Goal: Navigation & Orientation: Find specific page/section

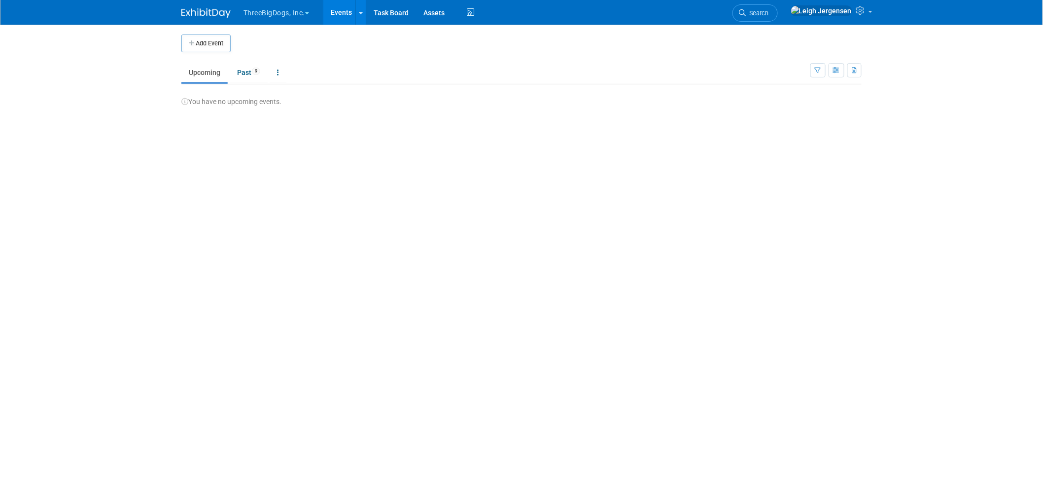
click at [297, 11] on button "ThreeBigDogs, Inc." at bounding box center [281, 11] width 79 height 22
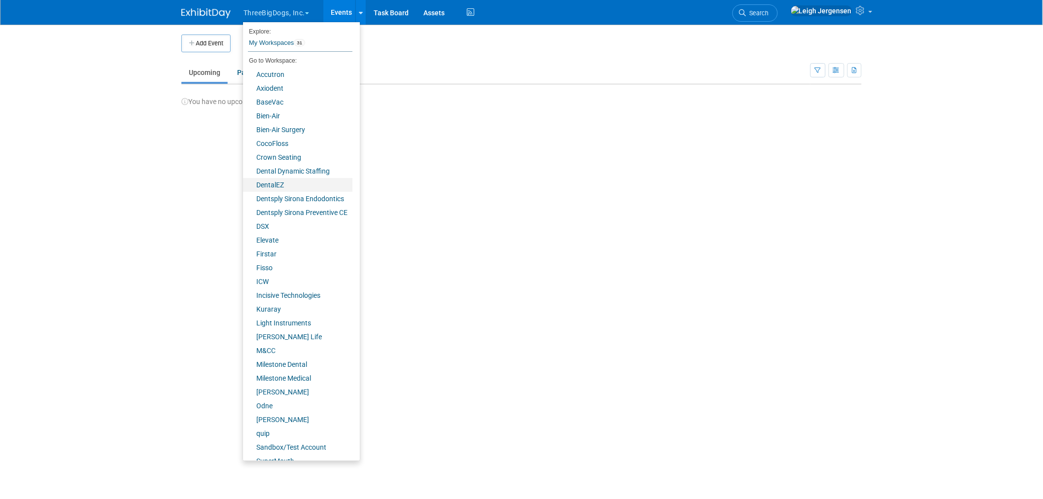
click at [274, 186] on link "DentalEZ" at bounding box center [297, 185] width 109 height 14
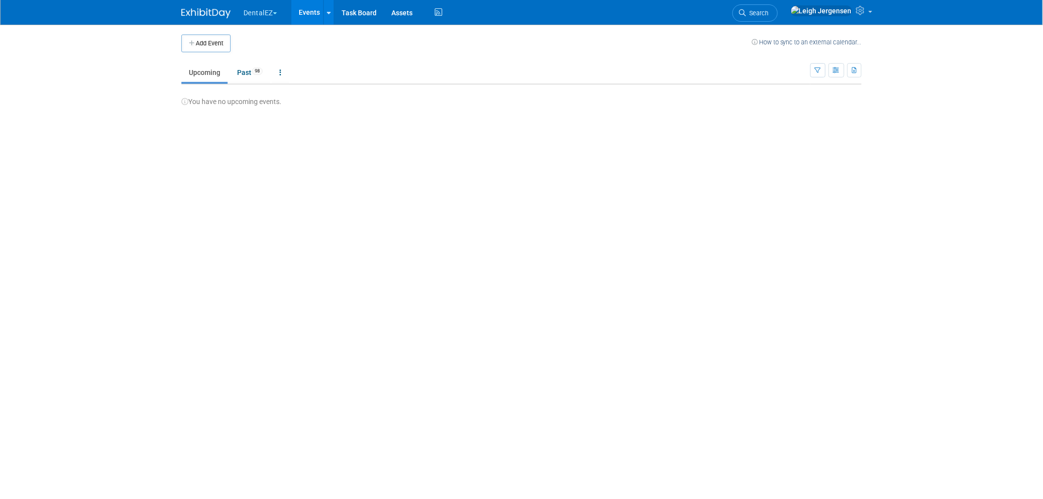
click at [257, 12] on button "DentalEZ" at bounding box center [265, 11] width 47 height 22
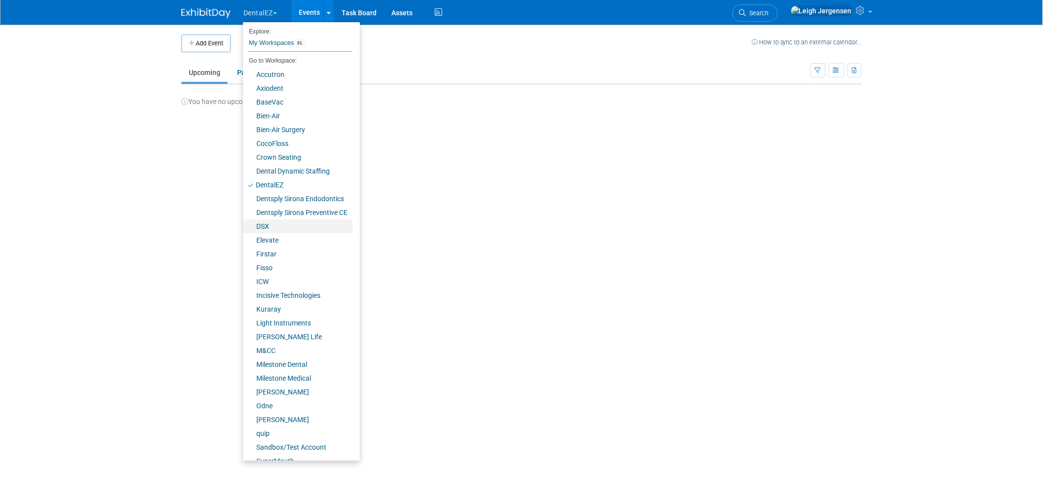
click at [275, 229] on link "DSX" at bounding box center [297, 226] width 109 height 14
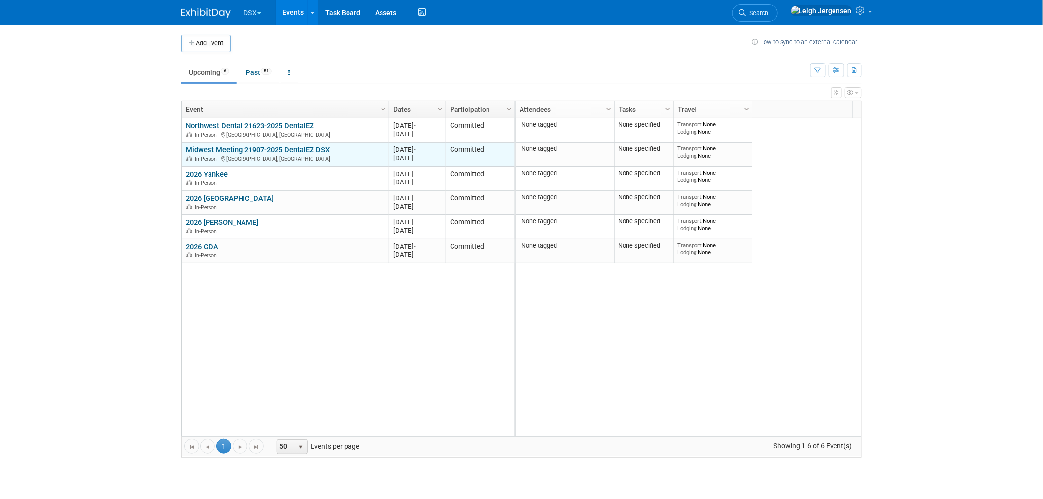
click at [248, 150] on link "Midwest Meeting 21907-2025 DentalEZ DSX" at bounding box center [258, 149] width 144 height 9
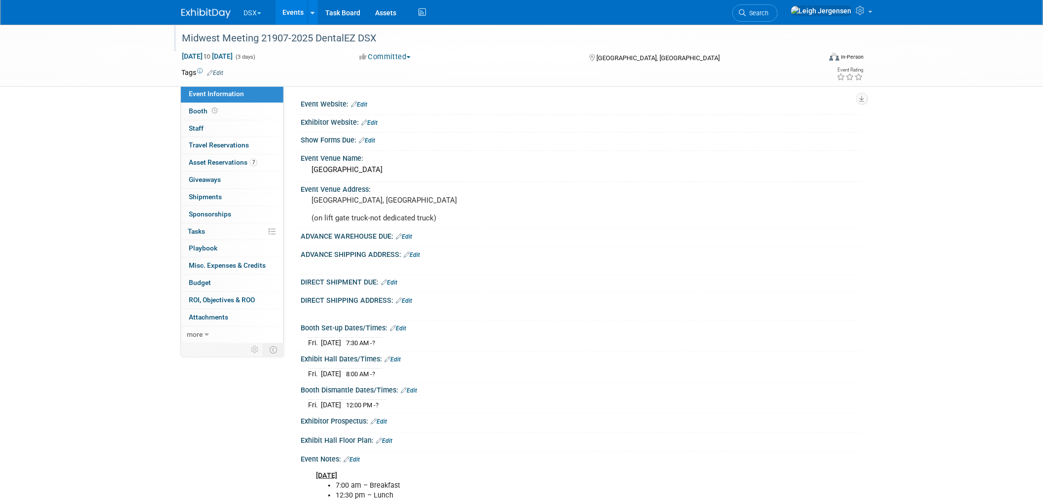
drag, startPoint x: 181, startPoint y: 36, endPoint x: 383, endPoint y: 41, distance: 202.2
click at [383, 41] on div "Midwest Meeting 21907-2025 DentalEZ DSX" at bounding box center [491, 39] width 627 height 18
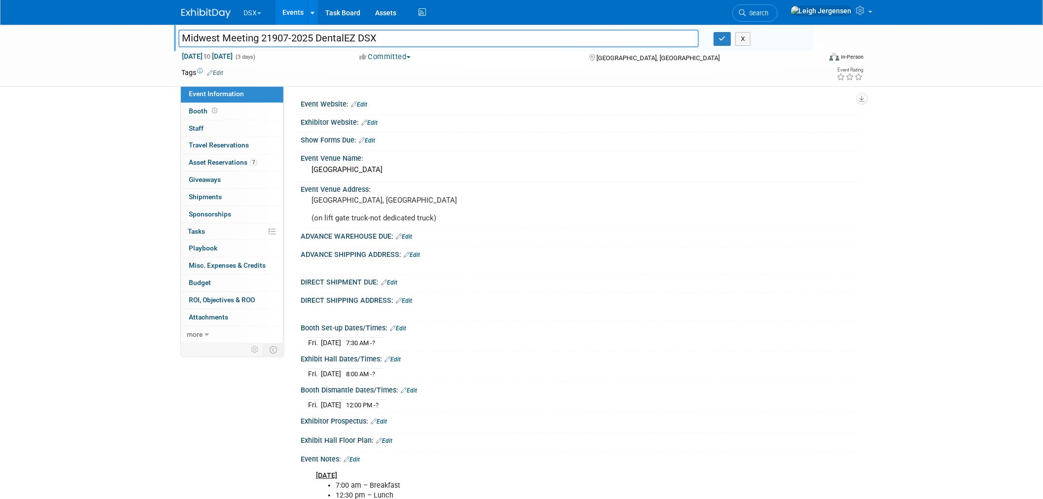
drag, startPoint x: 373, startPoint y: 38, endPoint x: 173, endPoint y: 42, distance: 199.7
click at [172, 42] on div "Midwest Meeting 21907-2025 DentalEZ DSX" at bounding box center [438, 39] width 535 height 15
click at [920, 51] on div "Midwest Meeting 21907-2025 DentalEZ DSX Midwest Meeting 21907-2025 DentalEZ DSX…" at bounding box center [521, 56] width 1043 height 62
